Goal: Check status: Check status

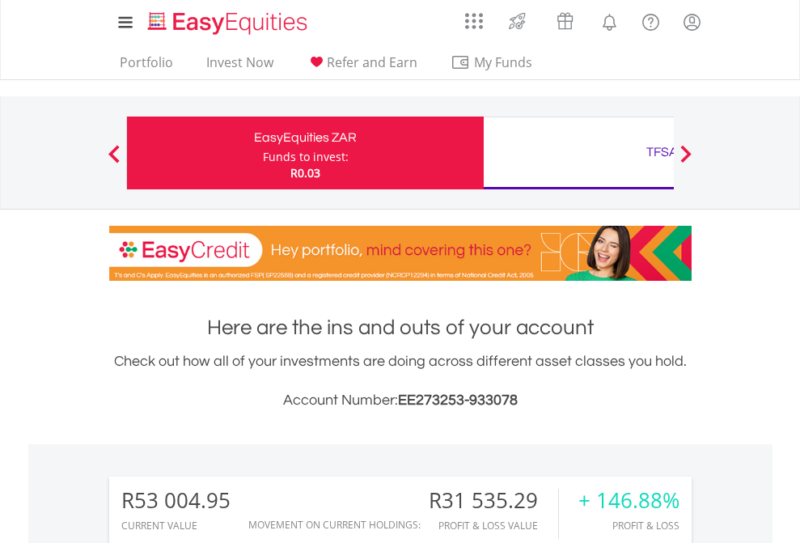
scroll to position [155, 254]
click at [263, 153] on div "Funds to invest:" at bounding box center [306, 157] width 86 height 16
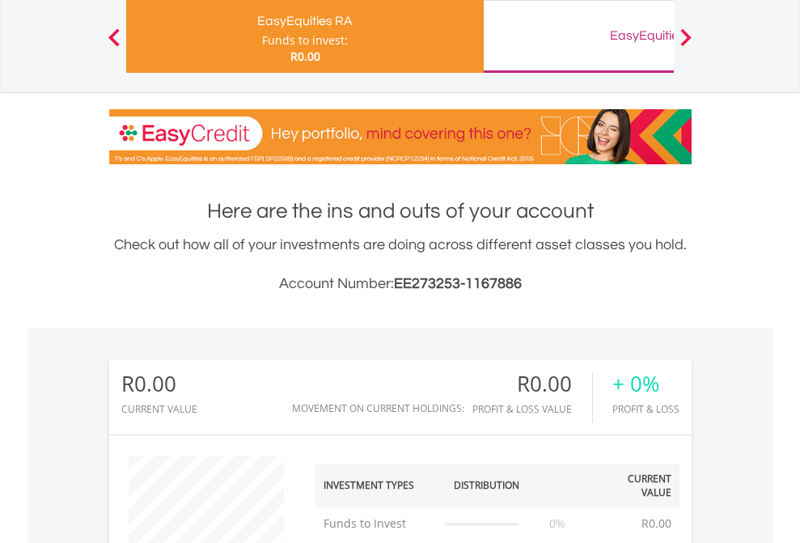
click at [578, 36] on div "EasyEquities GBP" at bounding box center [661, 35] width 337 height 23
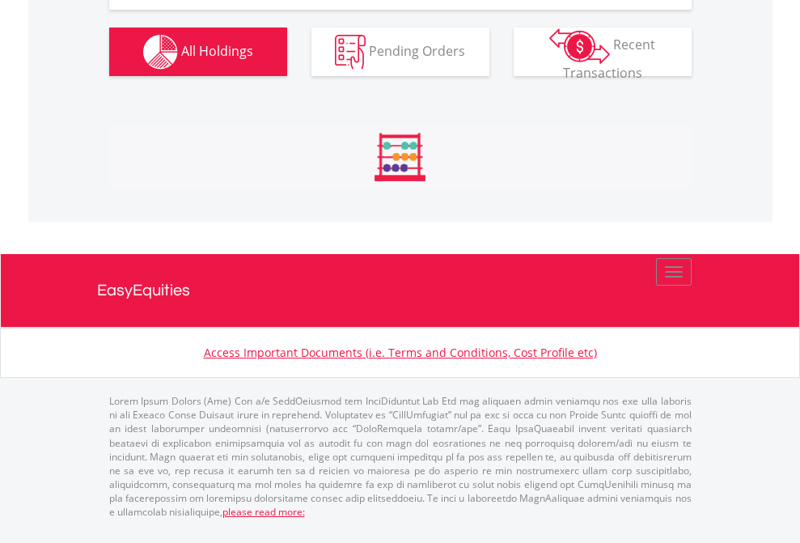
scroll to position [155, 254]
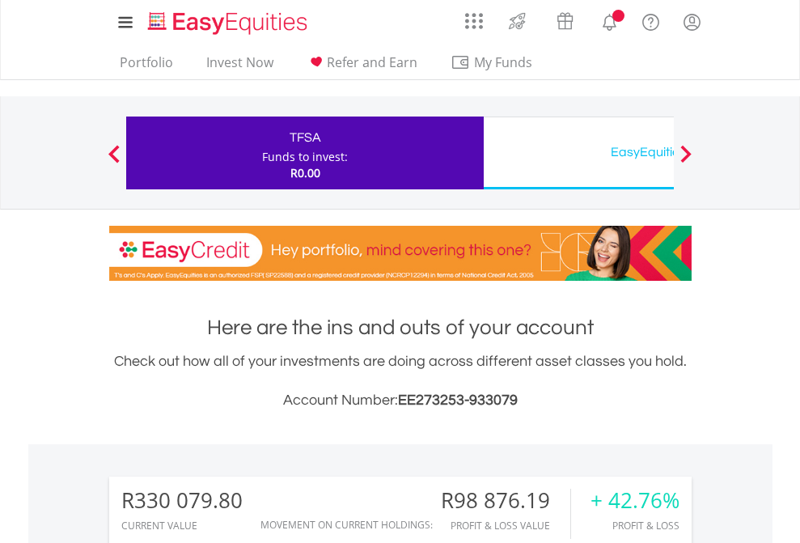
scroll to position [155, 254]
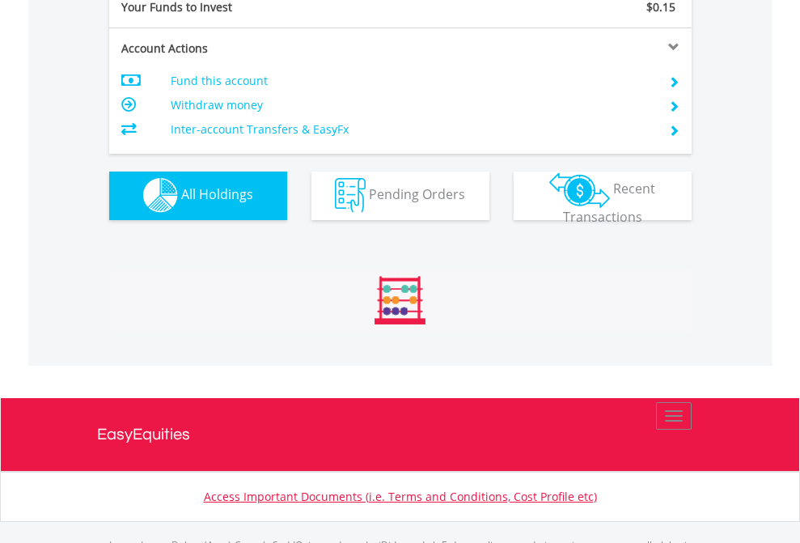
scroll to position [1602, 0]
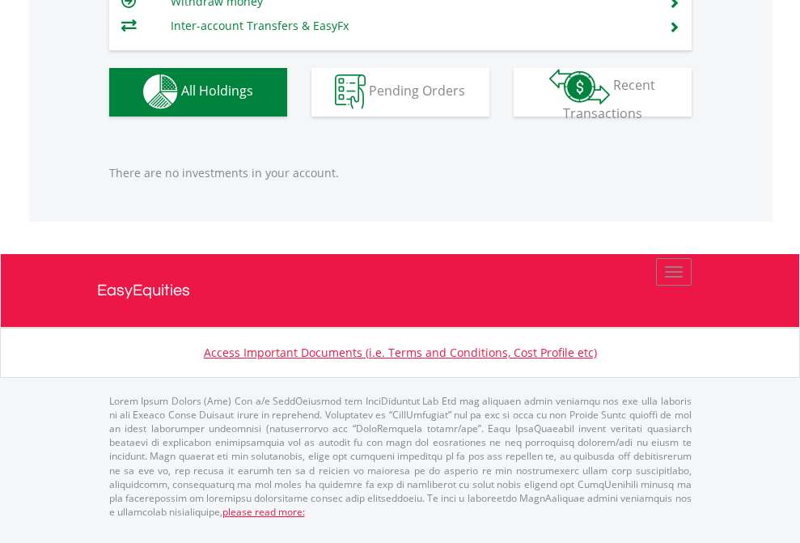
scroll to position [155, 254]
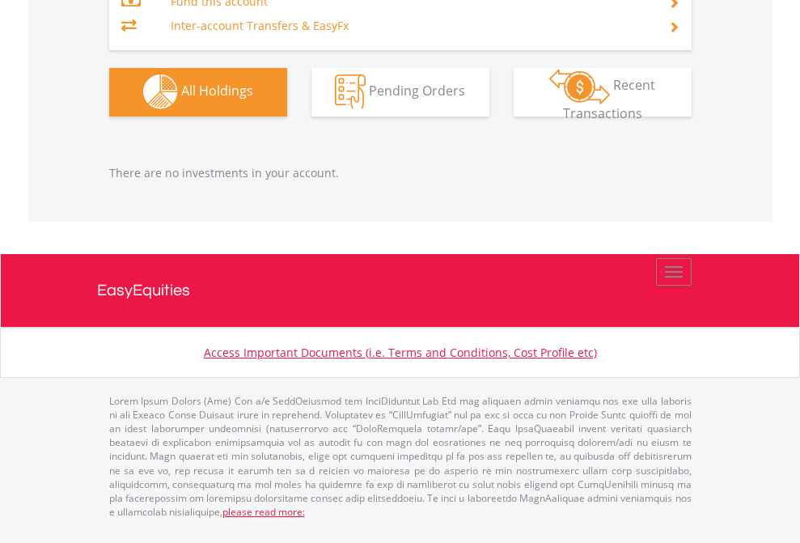
scroll to position [155, 254]
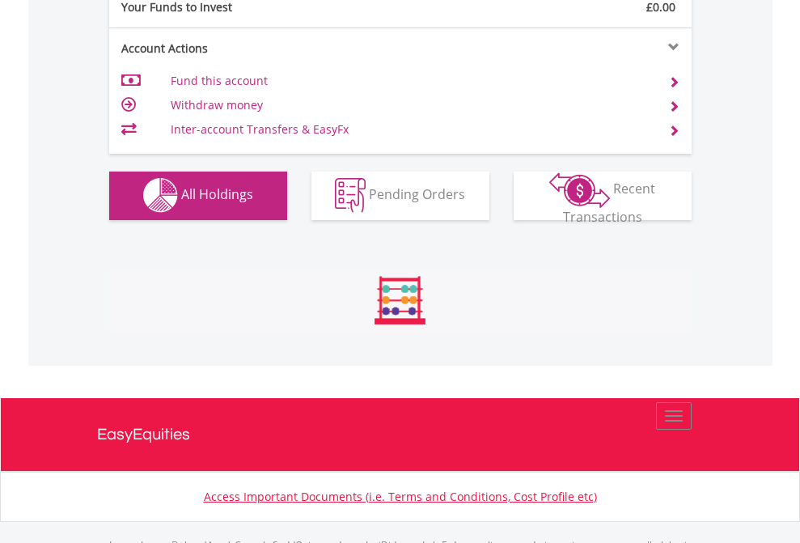
scroll to position [1602, 0]
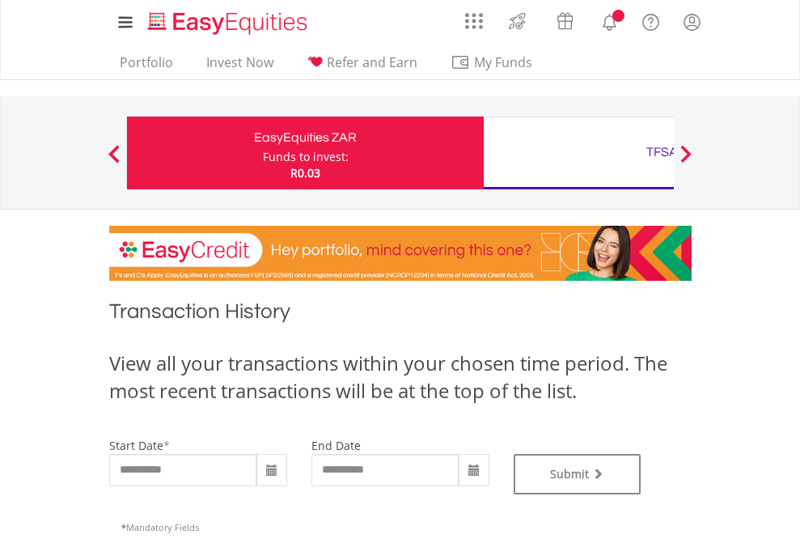
type input "**********"
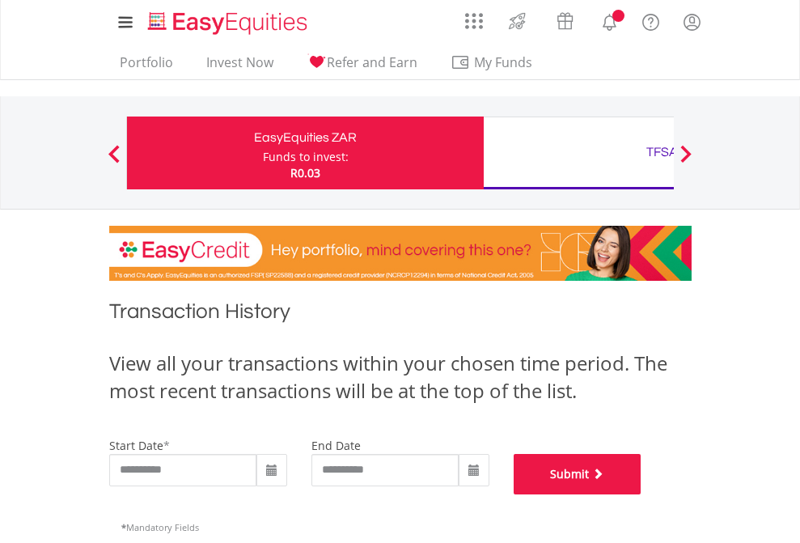
click at [642, 494] on button "Submit" at bounding box center [578, 474] width 128 height 40
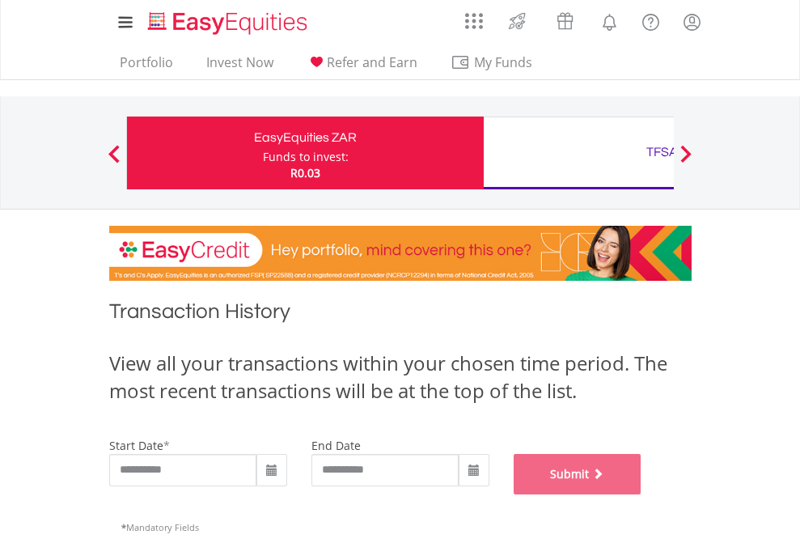
scroll to position [656, 0]
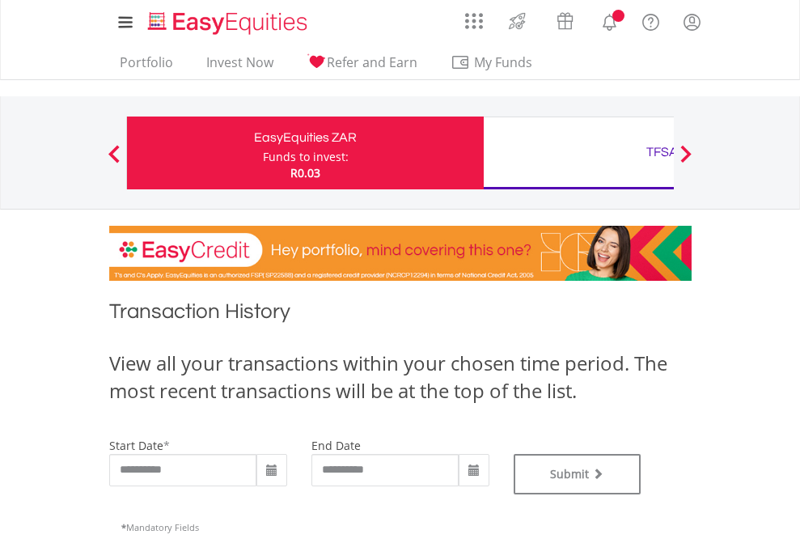
click at [578, 153] on div "TFSA" at bounding box center [661, 152] width 337 height 23
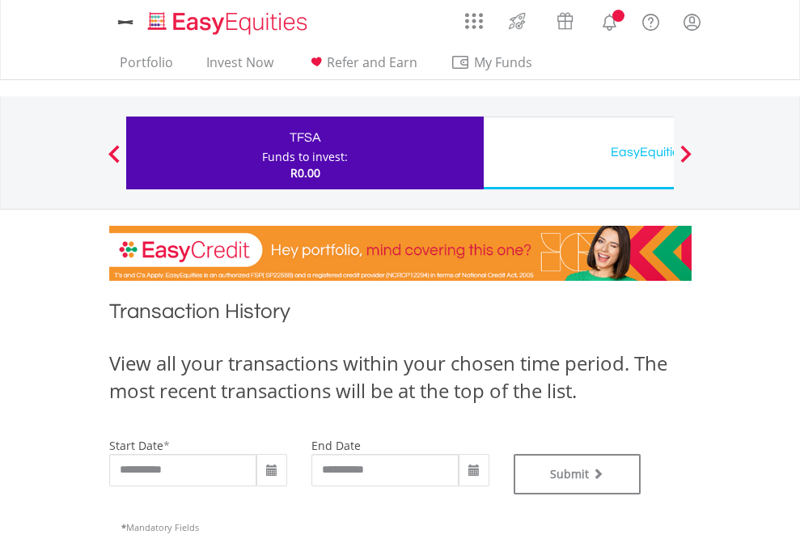
type input "**********"
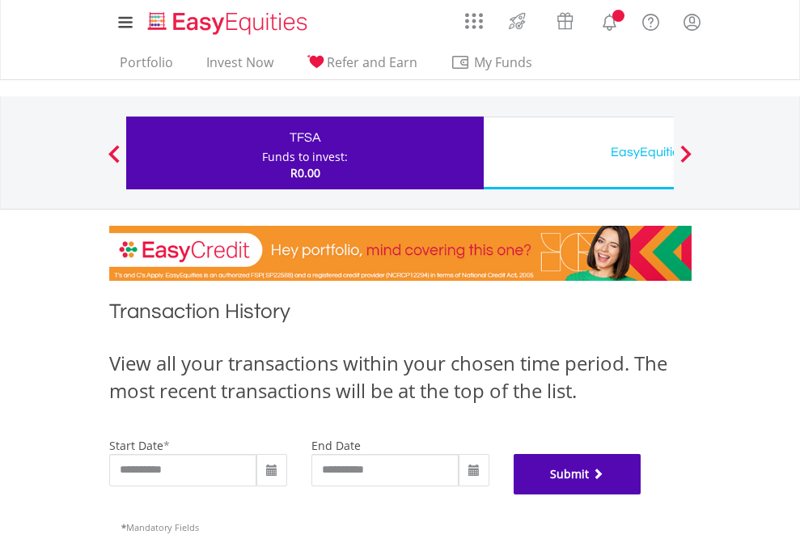
click at [642, 494] on button "Submit" at bounding box center [578, 474] width 128 height 40
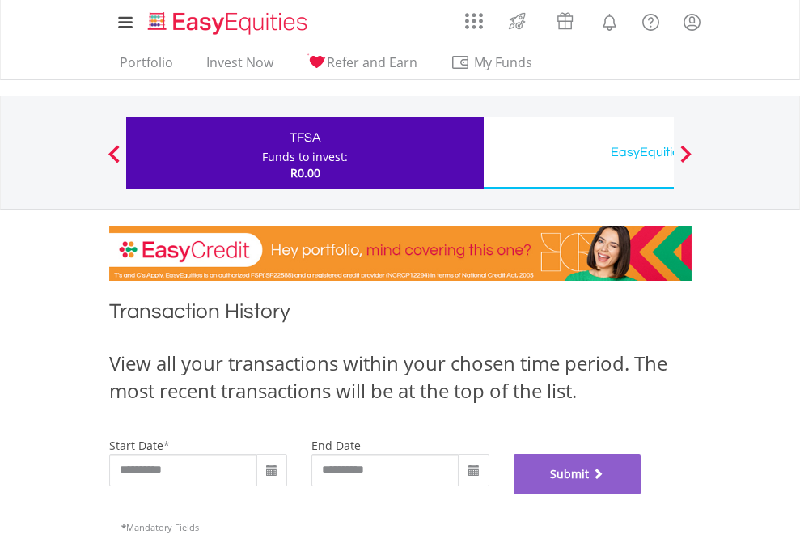
scroll to position [656, 0]
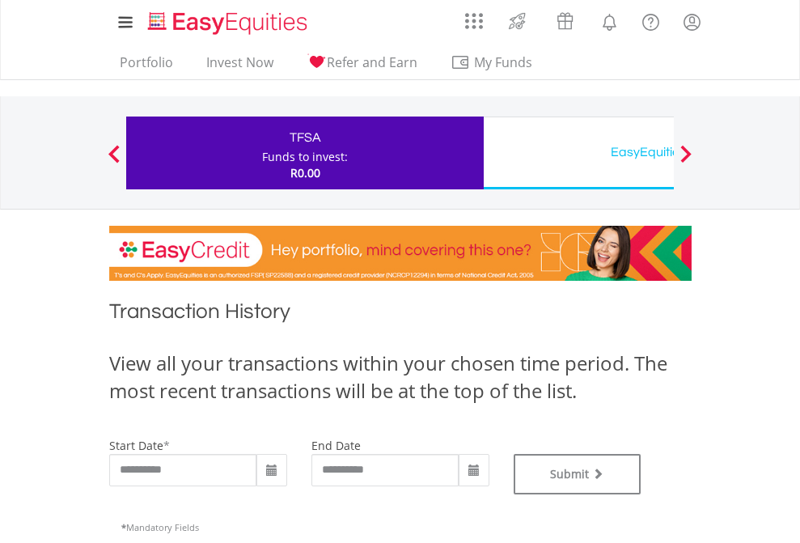
click at [578, 153] on div "EasyEquities USD" at bounding box center [661, 152] width 337 height 23
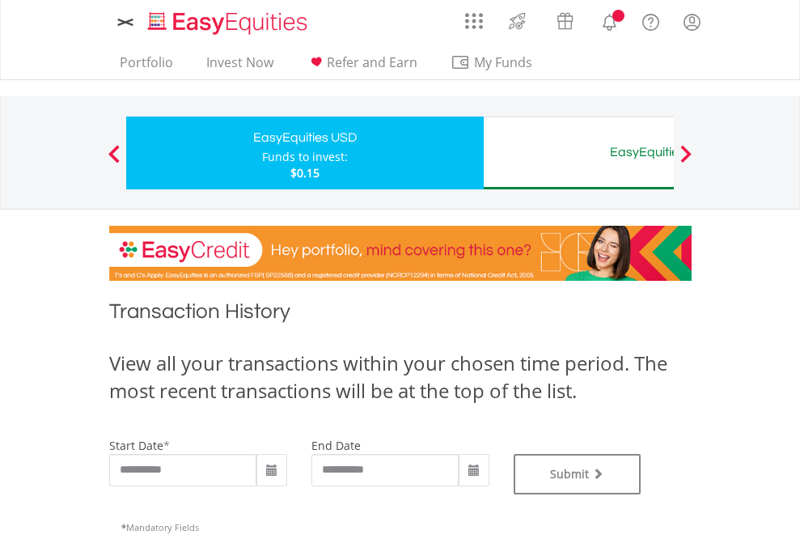
type input "**********"
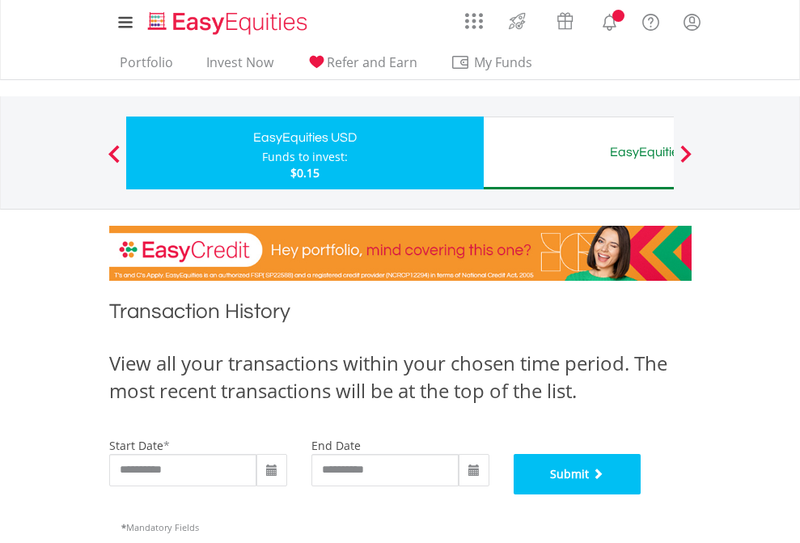
click at [642, 494] on button "Submit" at bounding box center [578, 474] width 128 height 40
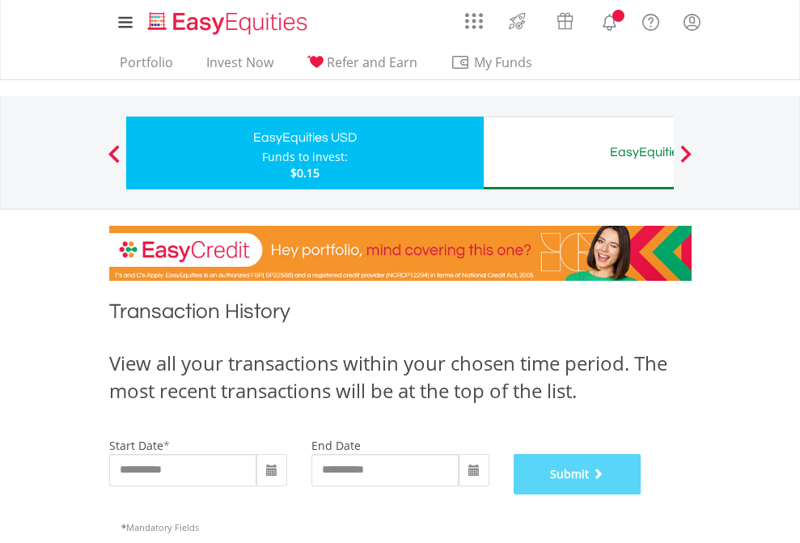
scroll to position [656, 0]
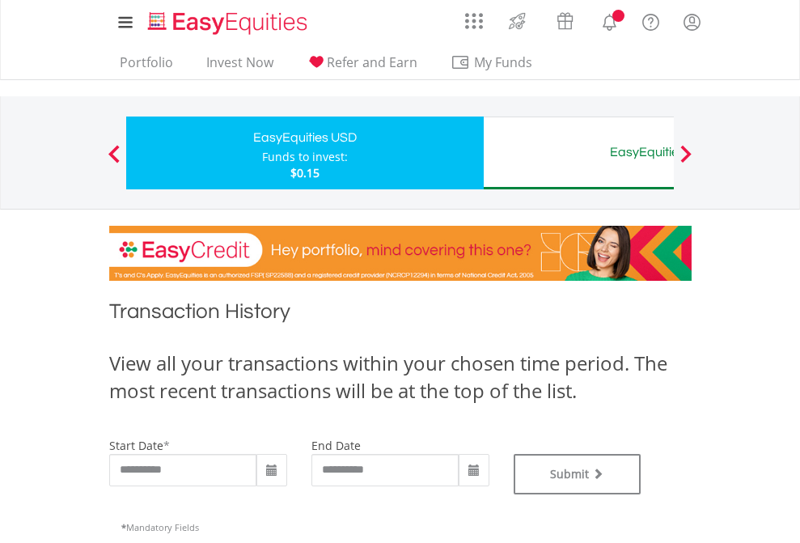
click at [578, 153] on div "EasyEquities AUD" at bounding box center [661, 152] width 337 height 23
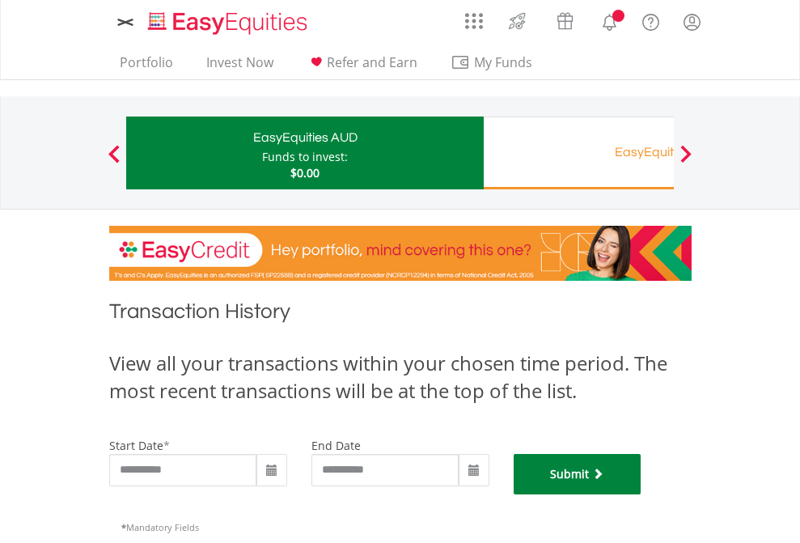
click at [642, 494] on button "Submit" at bounding box center [578, 474] width 128 height 40
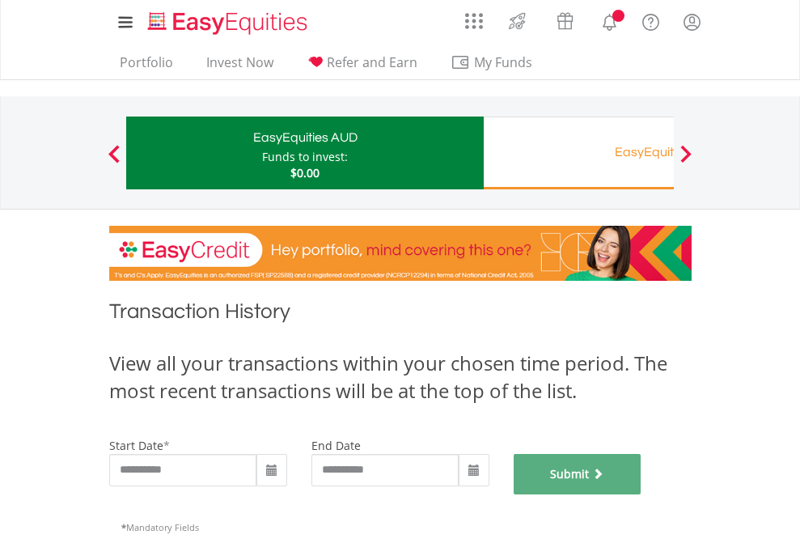
scroll to position [656, 0]
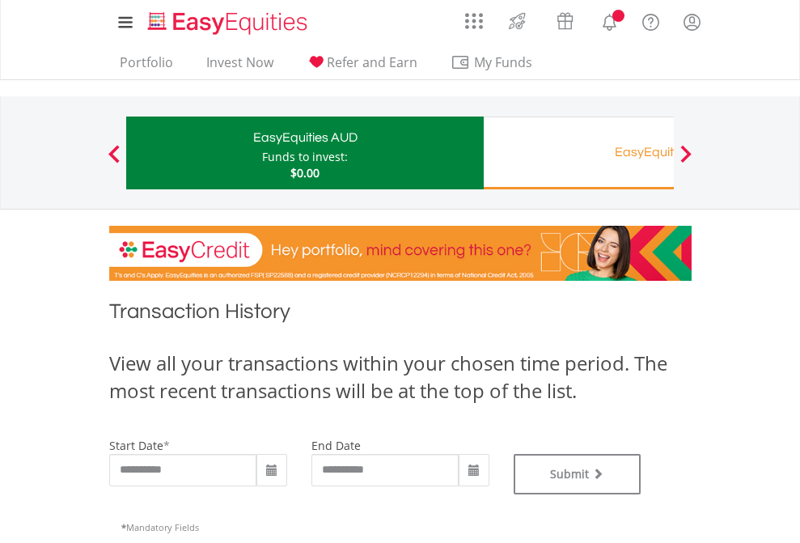
click at [578, 153] on div "EasyEquities RA" at bounding box center [661, 152] width 337 height 23
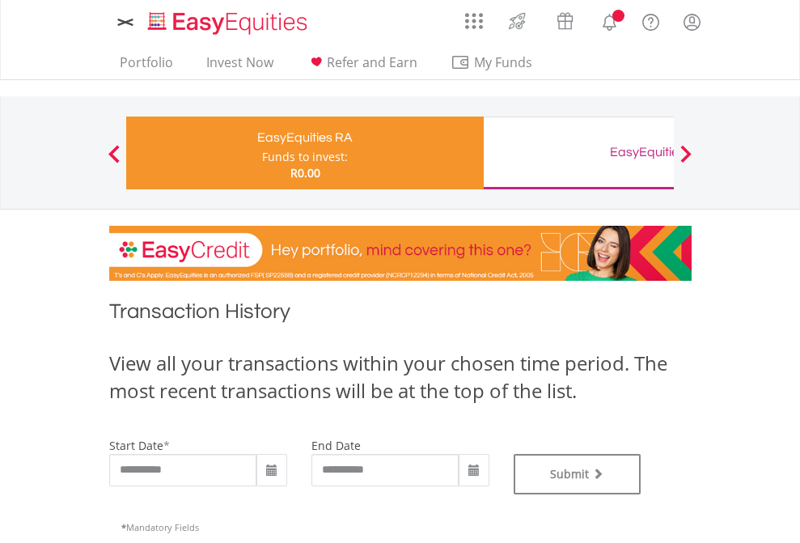
type input "**********"
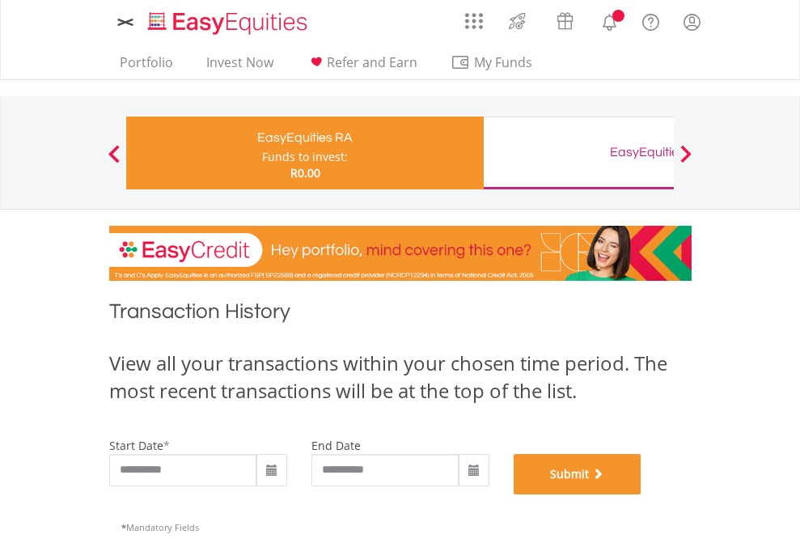
click at [642, 494] on button "Submit" at bounding box center [578, 474] width 128 height 40
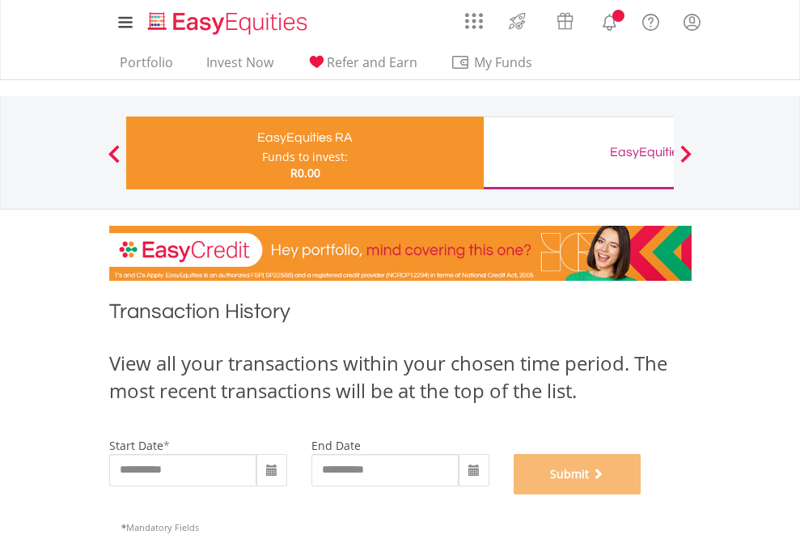
scroll to position [656, 0]
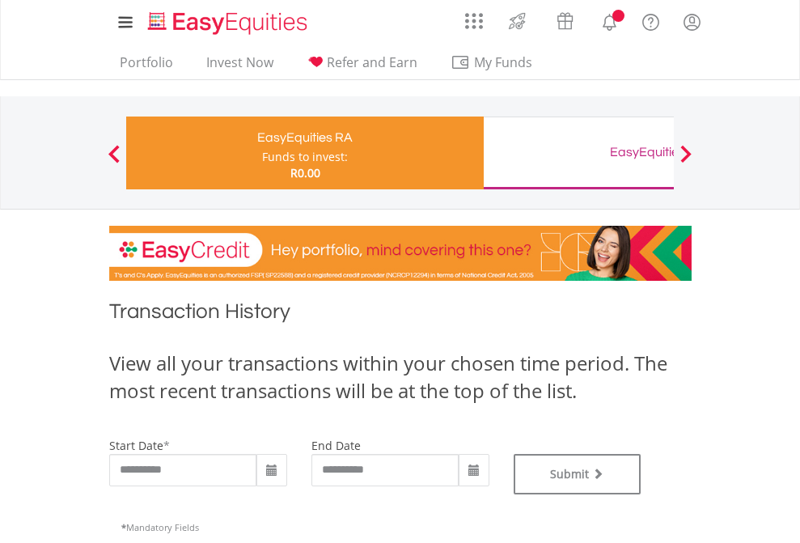
click at [578, 153] on div "EasyEquities GBP" at bounding box center [661, 152] width 337 height 23
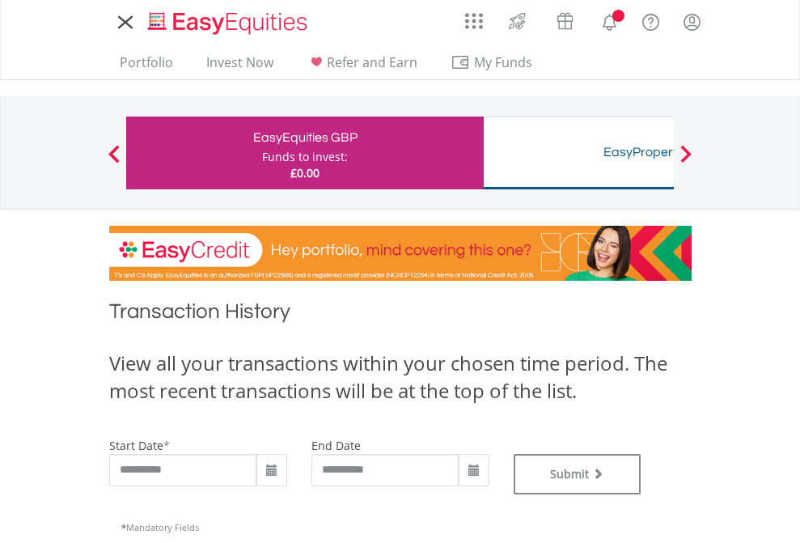
type input "**********"
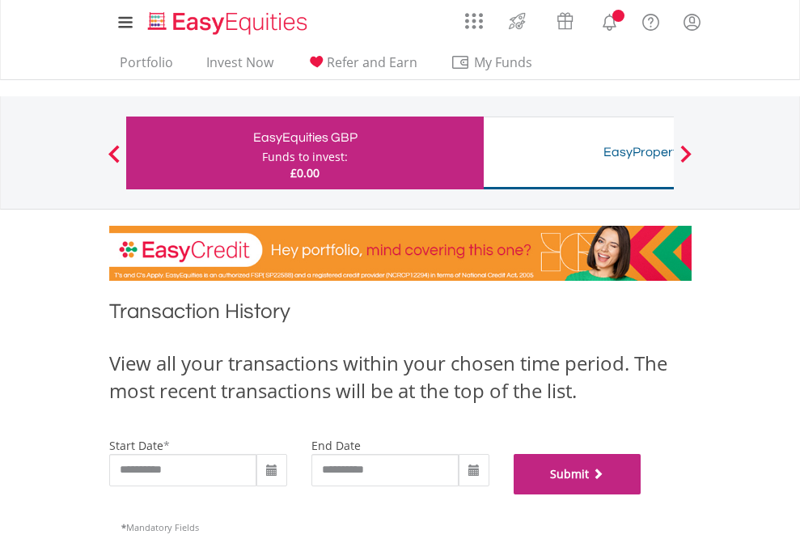
click at [642, 494] on button "Submit" at bounding box center [578, 474] width 128 height 40
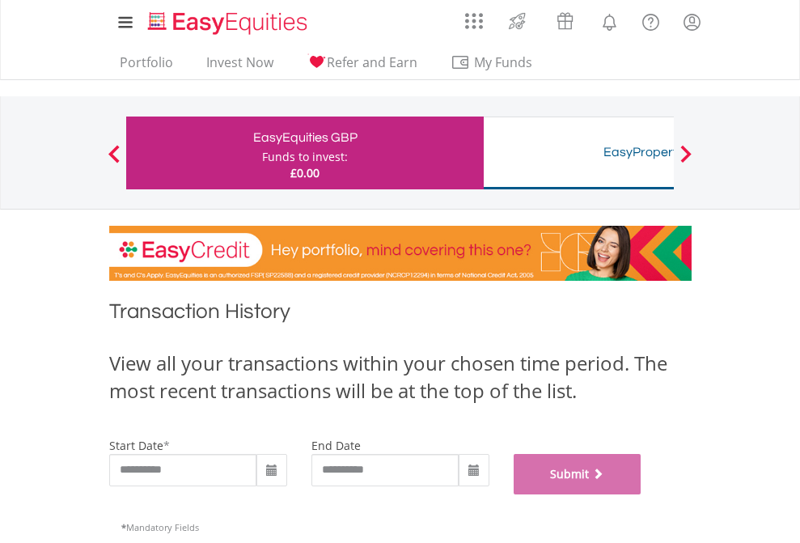
scroll to position [656, 0]
